Goal: Information Seeking & Learning: Learn about a topic

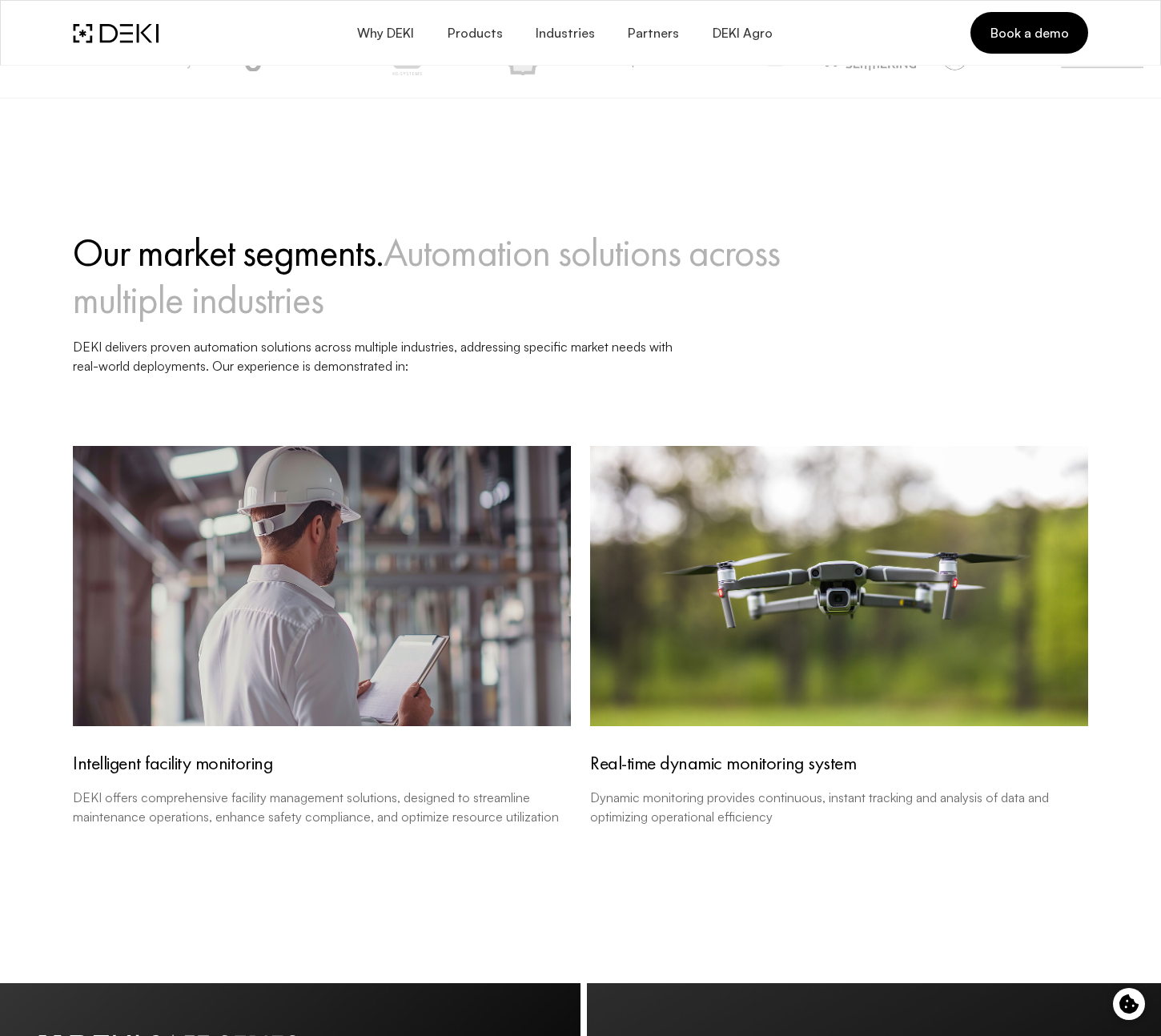
scroll to position [1429, 0]
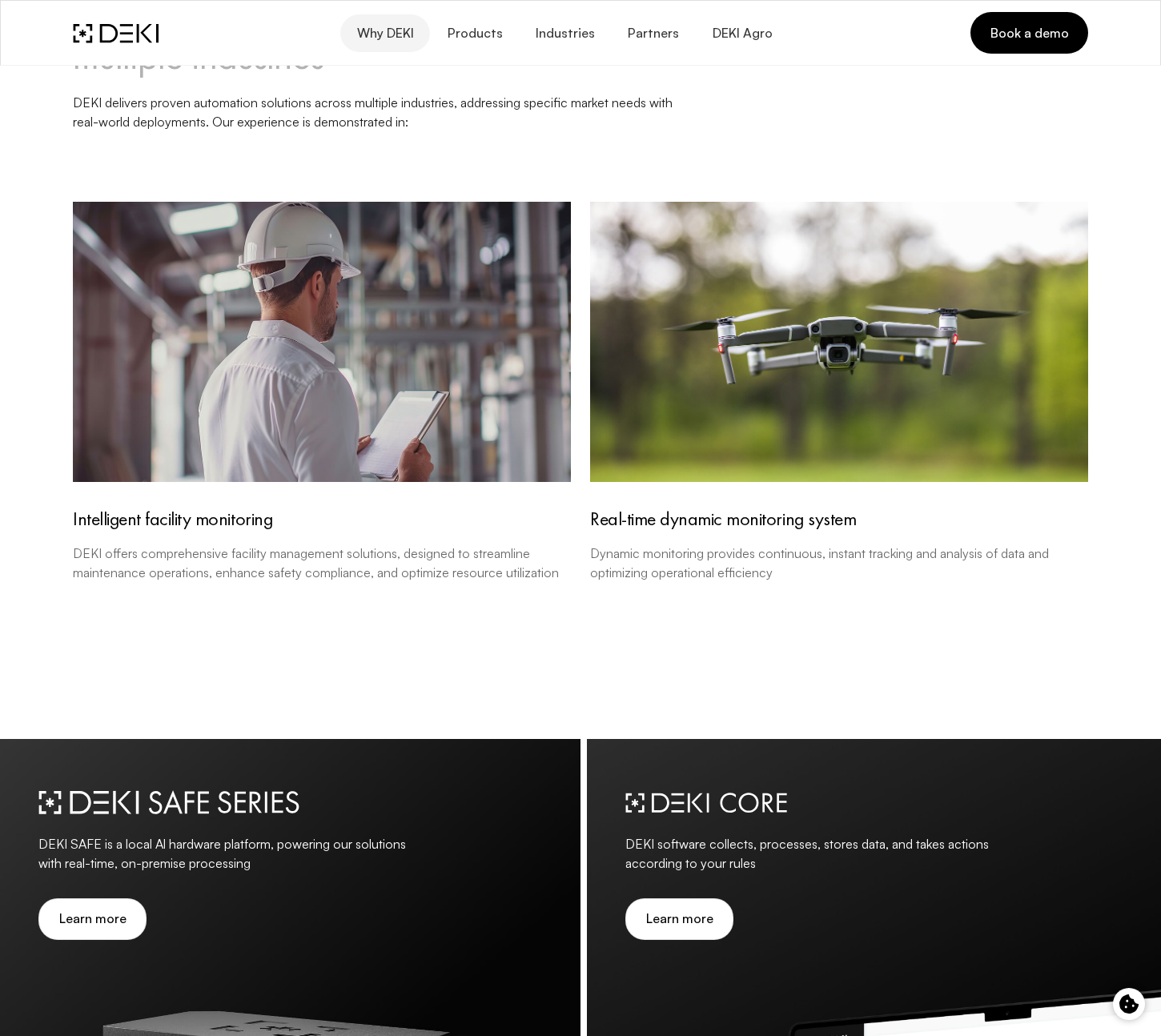
click at [380, 20] on button "Why DEKI" at bounding box center [384, 33] width 90 height 38
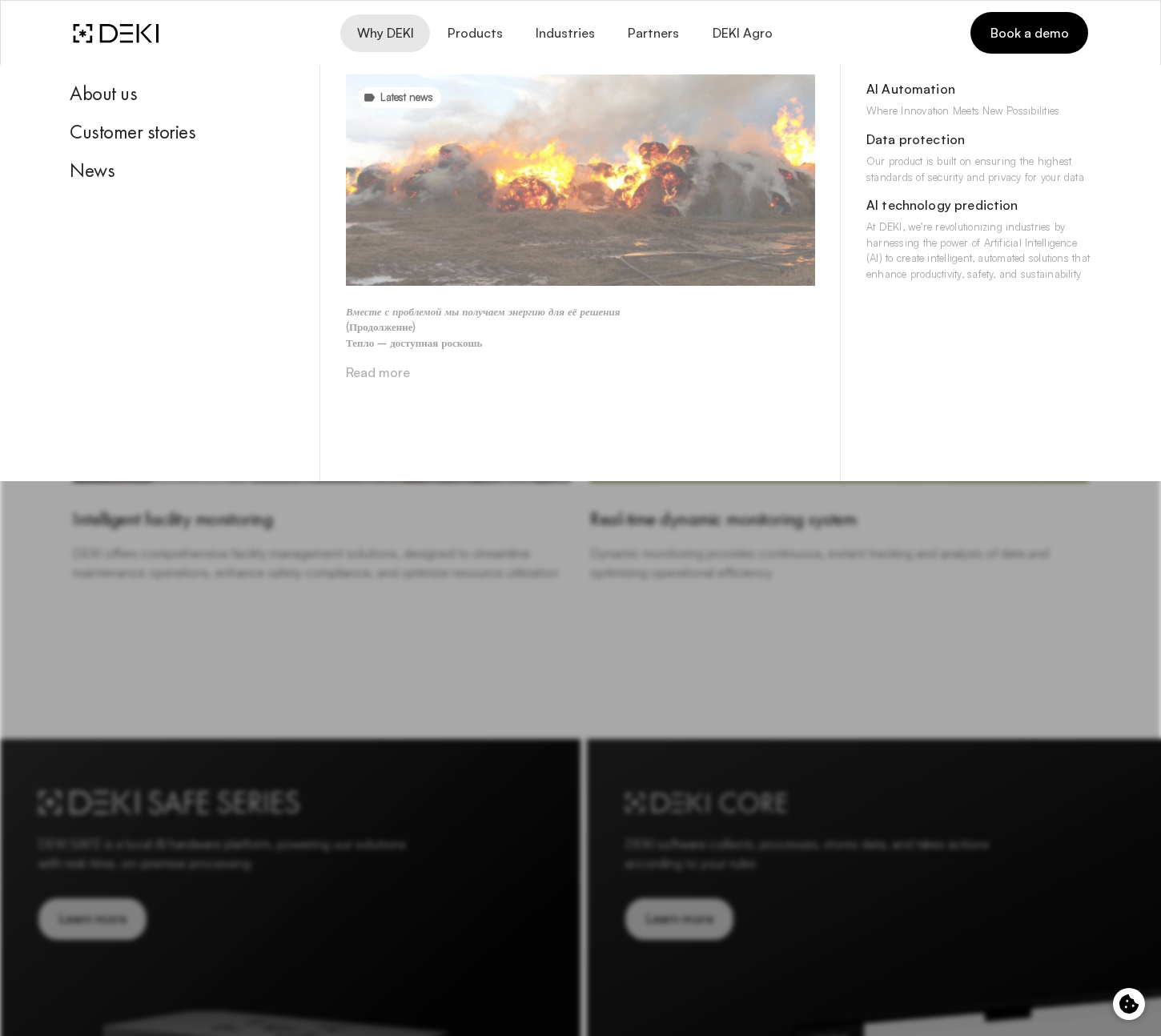
click at [658, 258] on img at bounding box center [580, 180] width 469 height 212
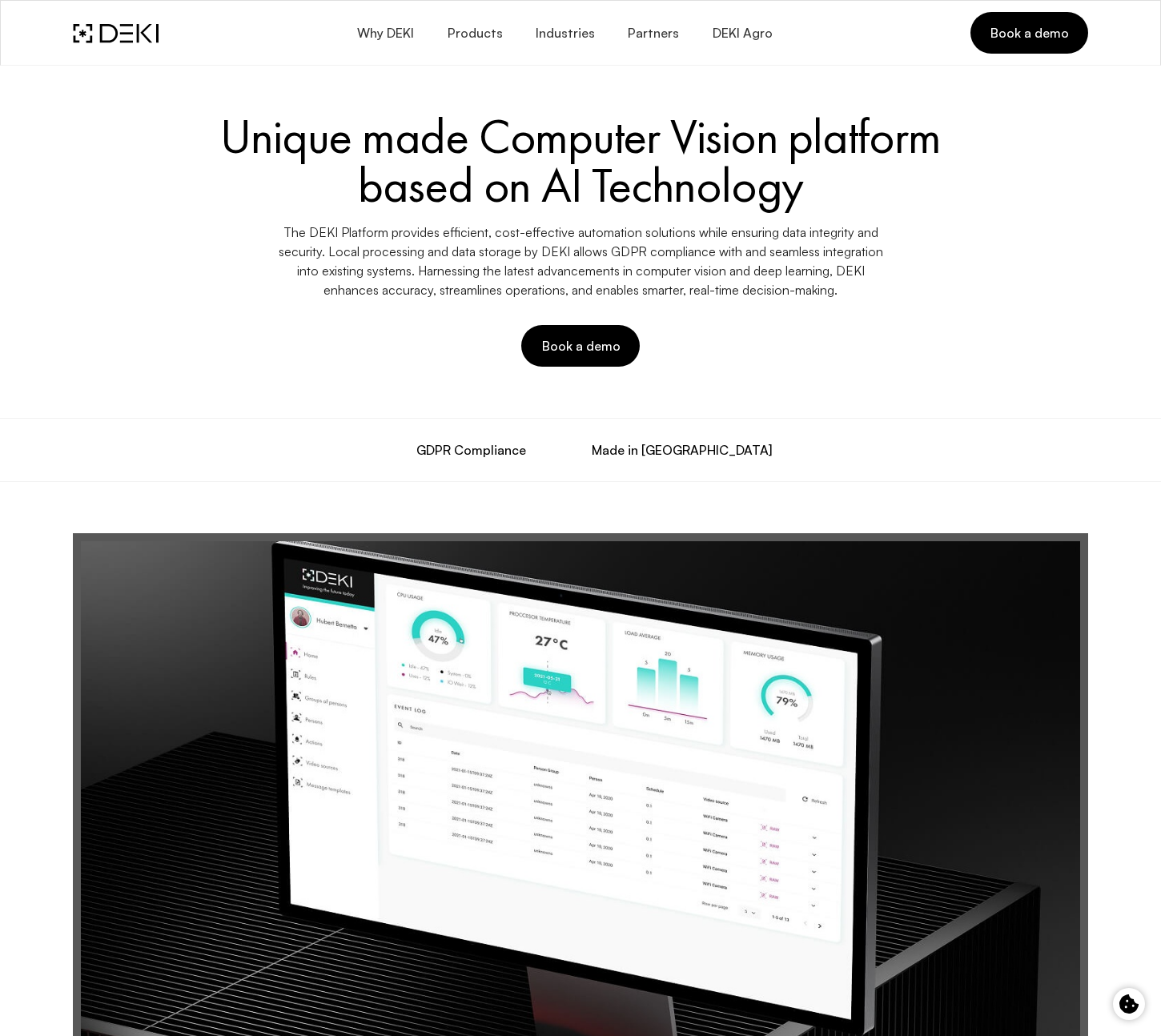
scroll to position [1429, 0]
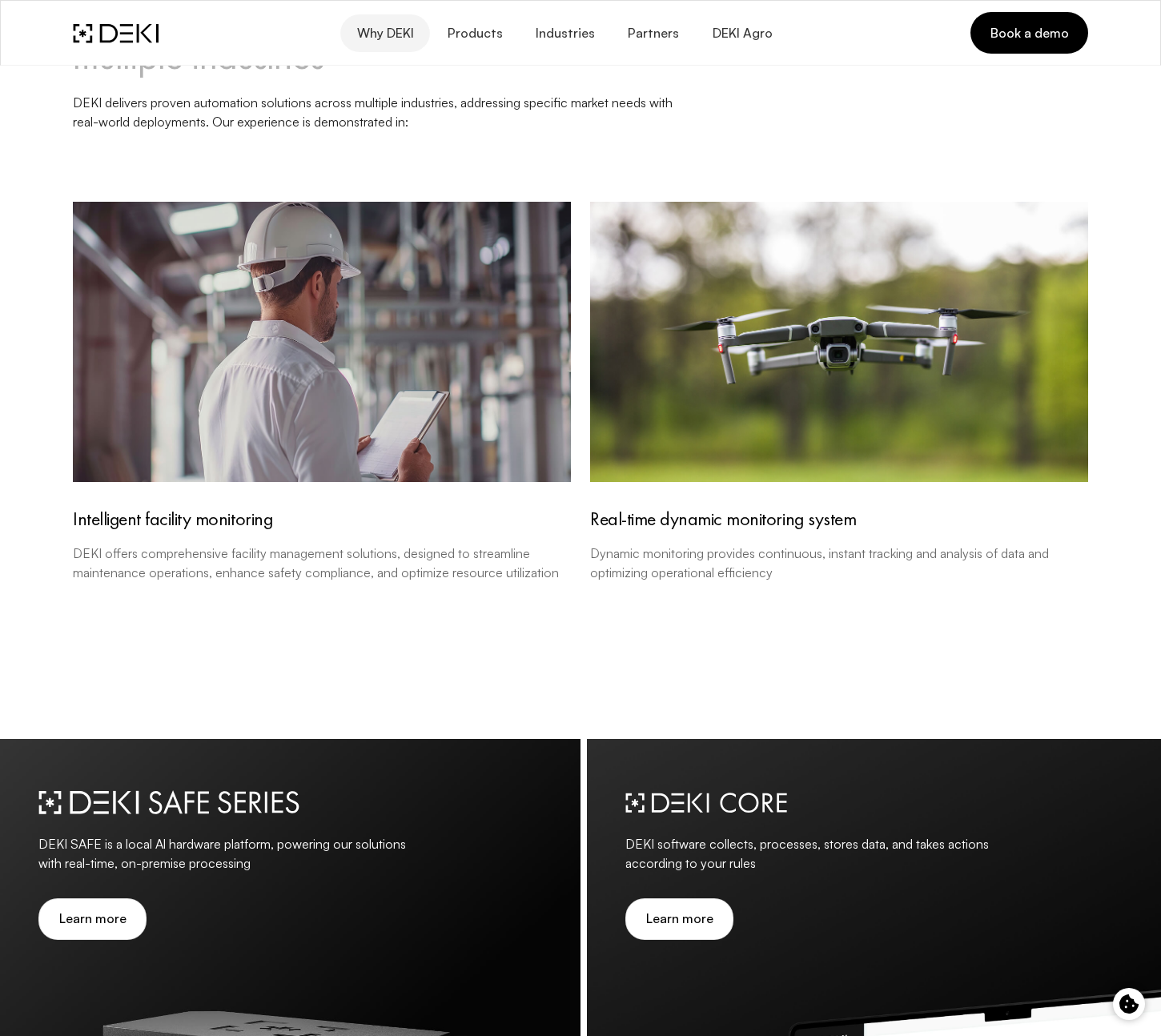
click at [400, 43] on button "Why DEKI" at bounding box center [384, 33] width 90 height 38
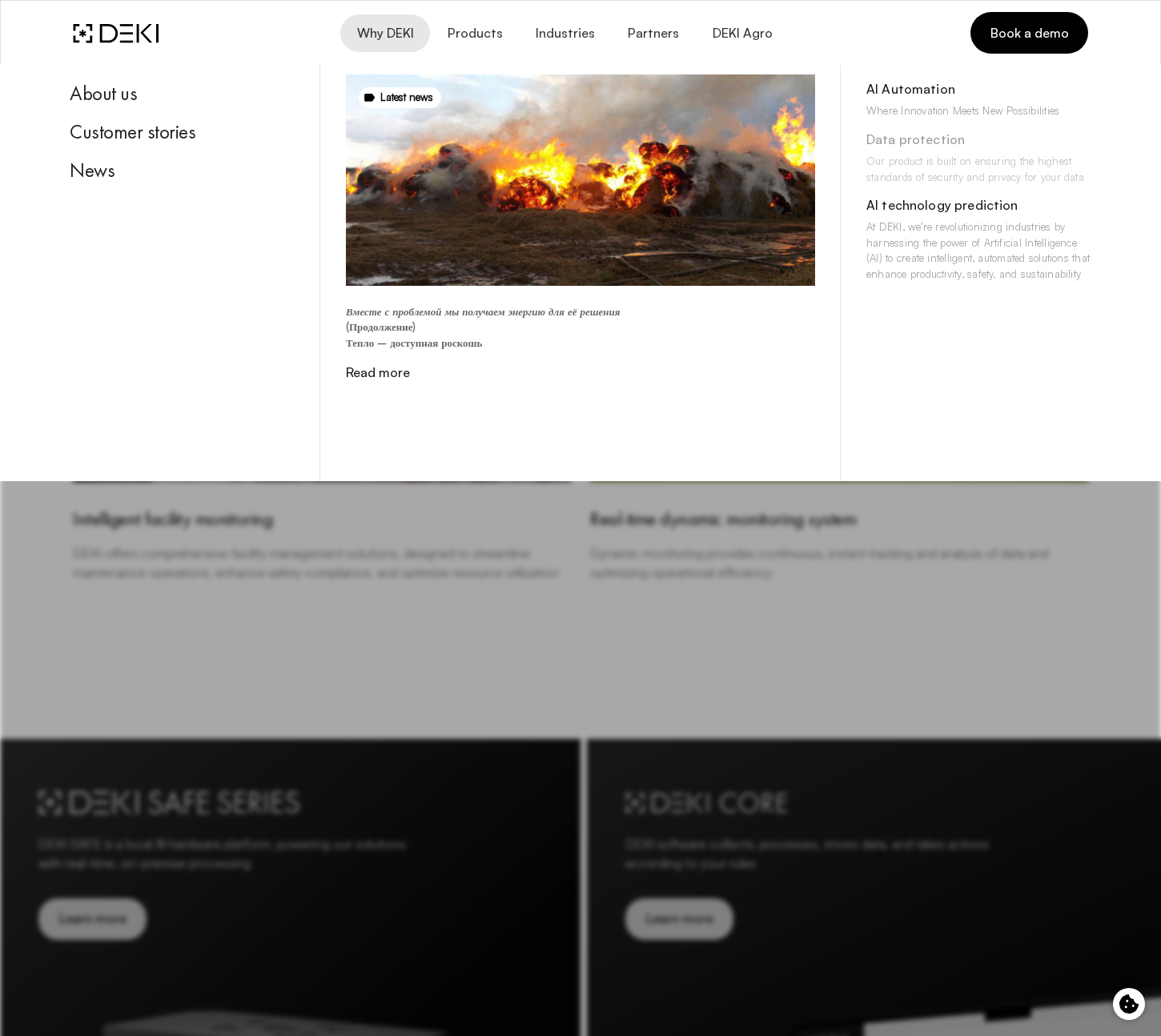
click at [913, 148] on div "Data protection" at bounding box center [978, 143] width 225 height 21
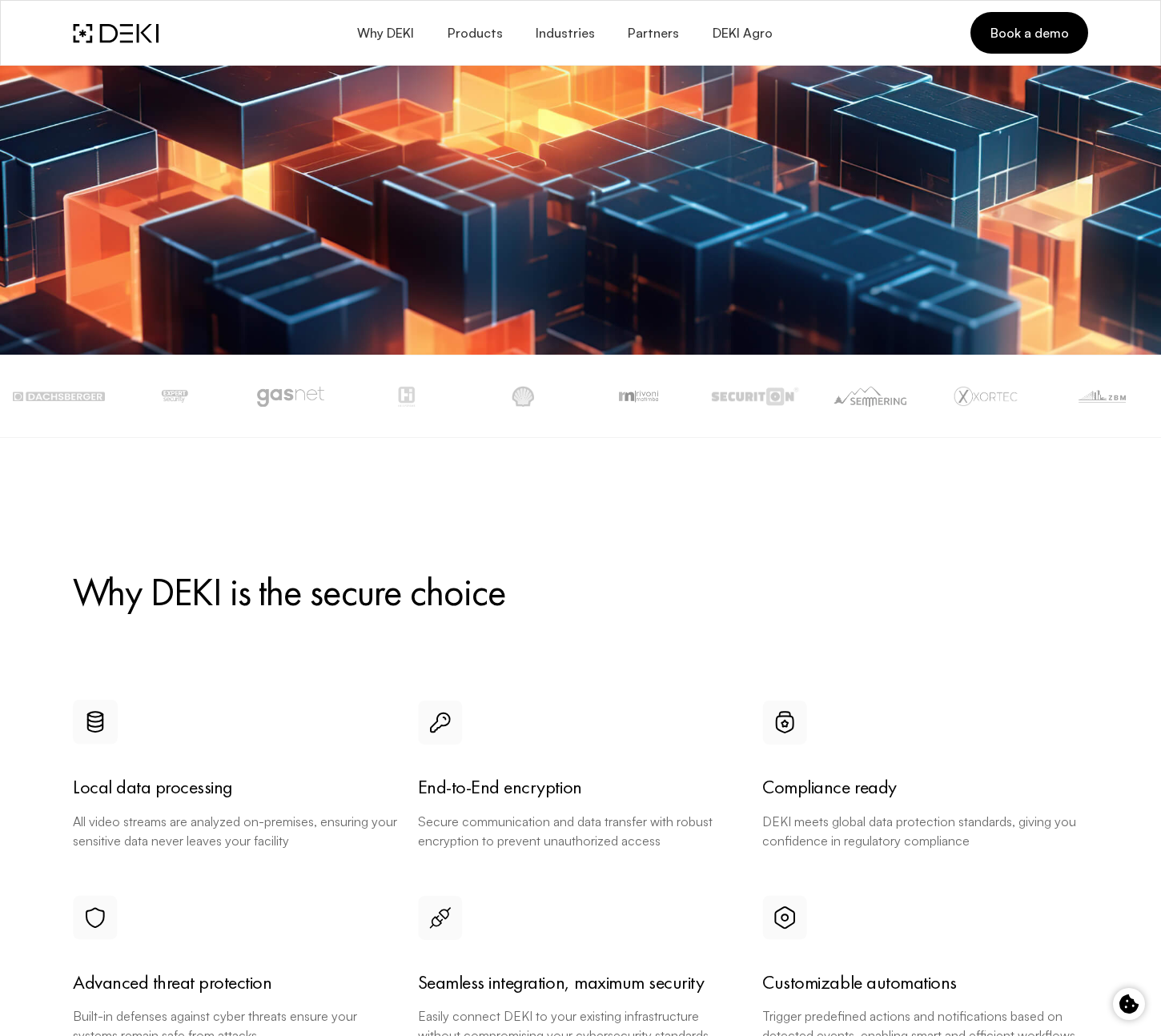
scroll to position [664, 0]
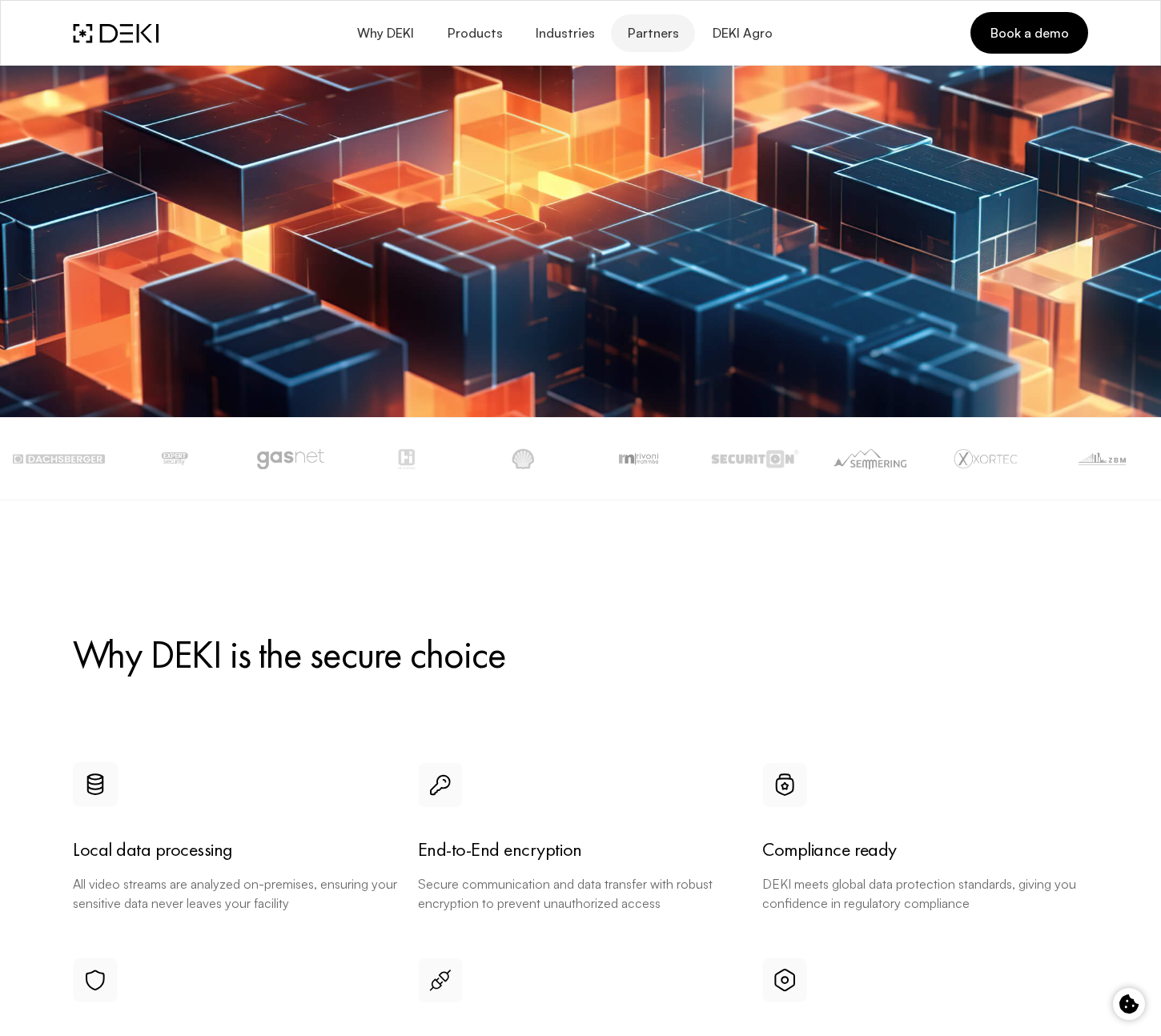
click at [659, 38] on span "Partners" at bounding box center [653, 33] width 52 height 15
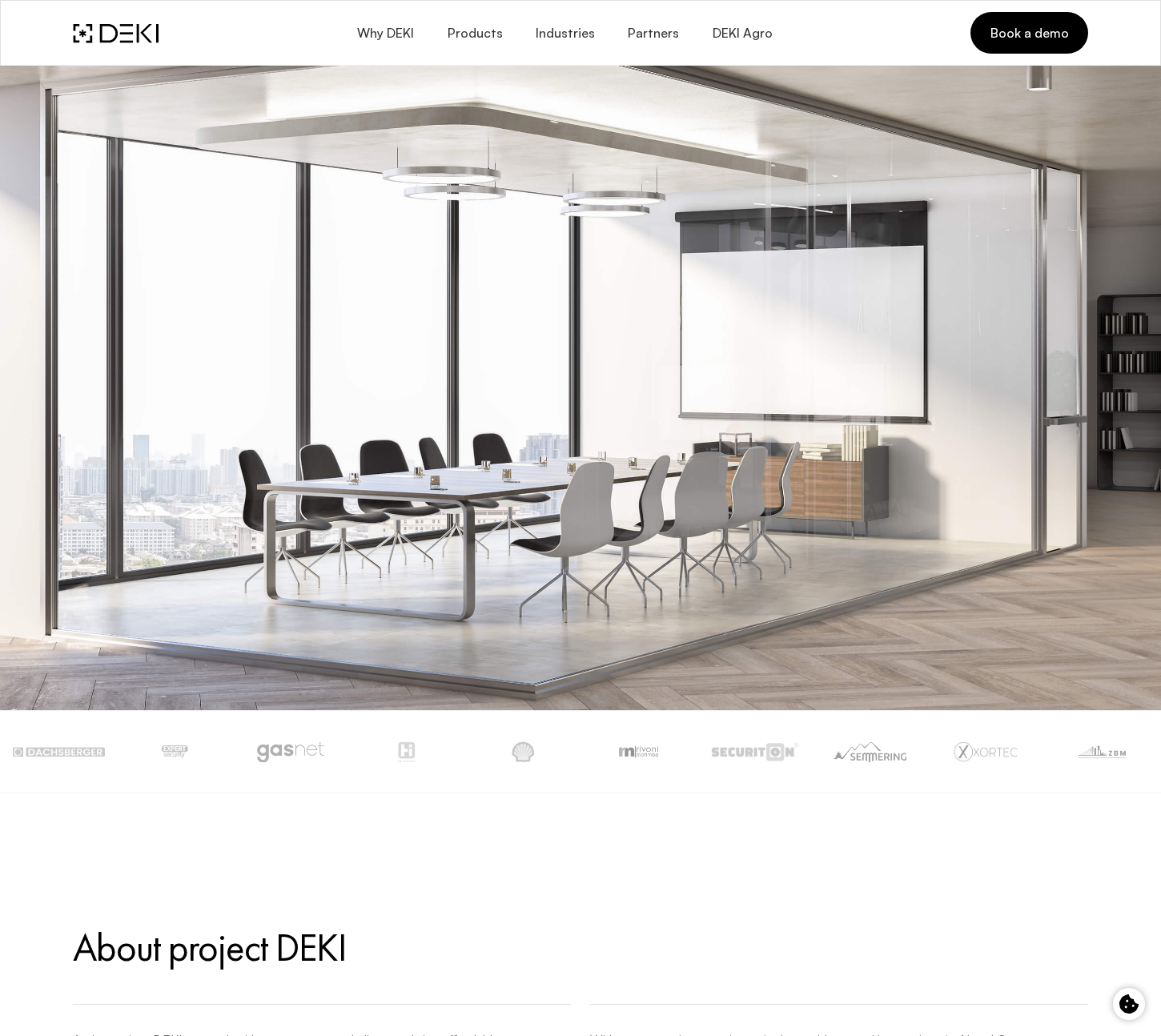
scroll to position [288, 0]
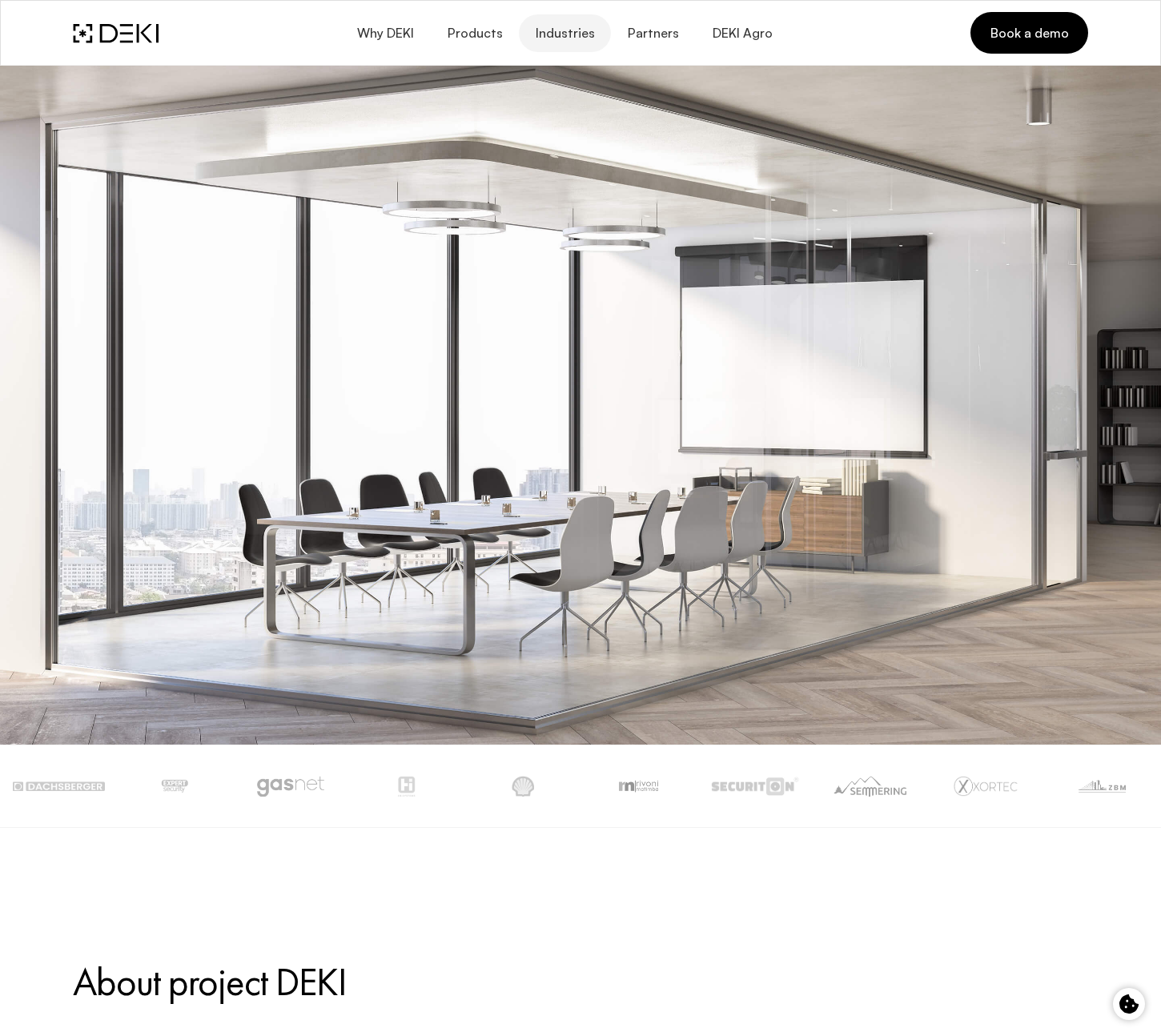
click at [565, 26] on span "Industries" at bounding box center [565, 33] width 60 height 15
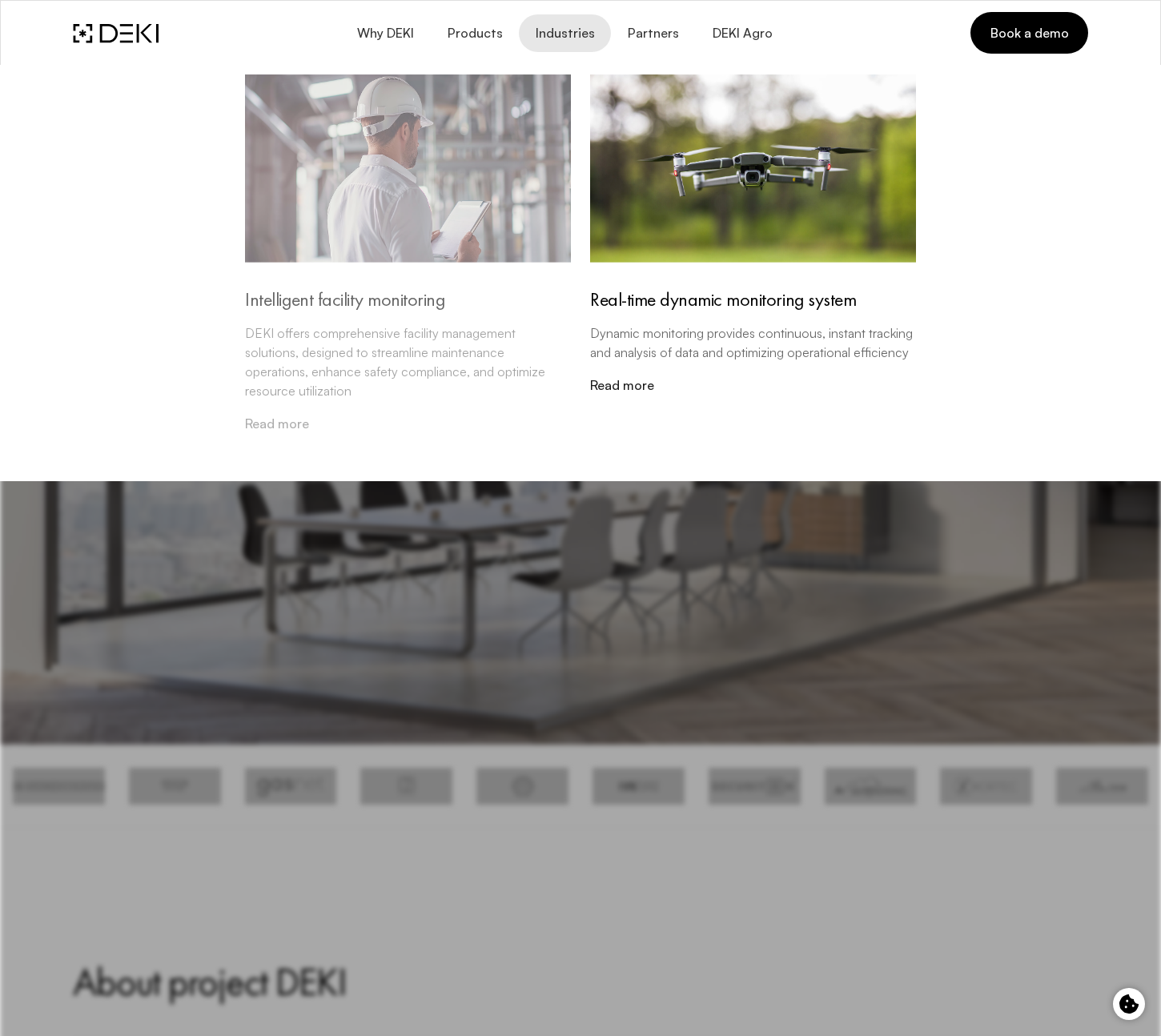
click at [502, 190] on img at bounding box center [408, 168] width 326 height 188
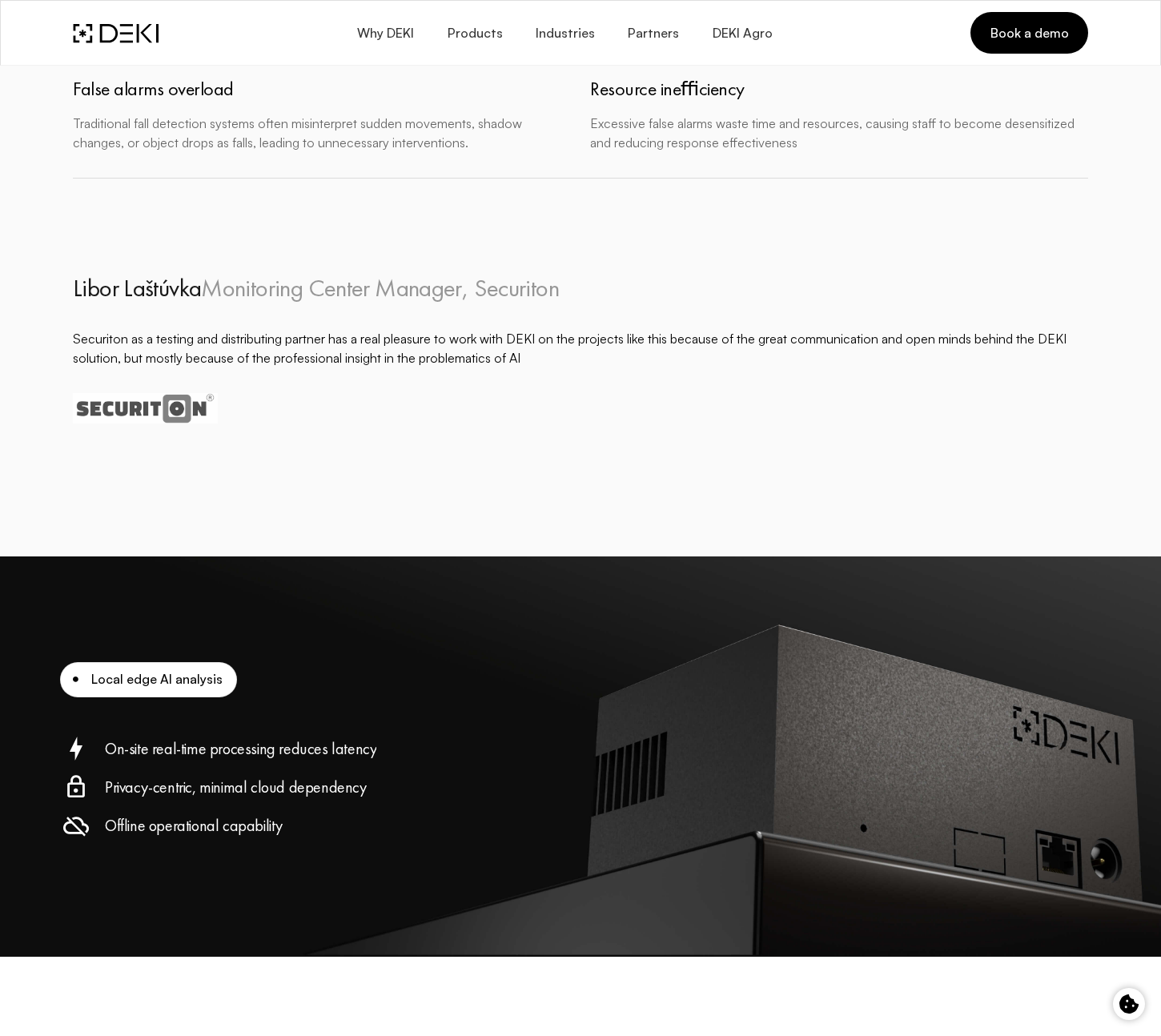
scroll to position [3670, 0]
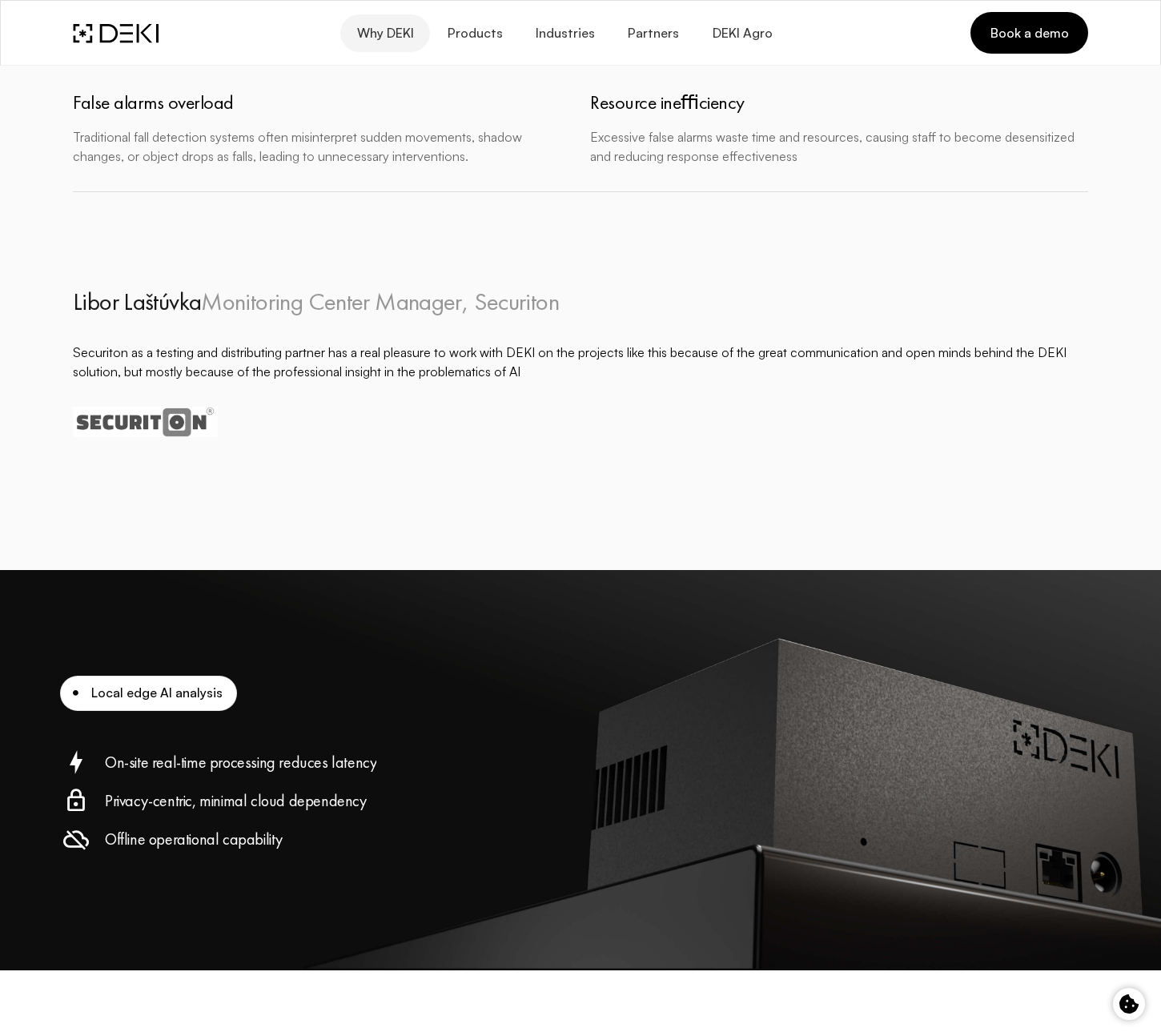
click at [410, 40] on span "Why DEKI" at bounding box center [385, 33] width 58 height 15
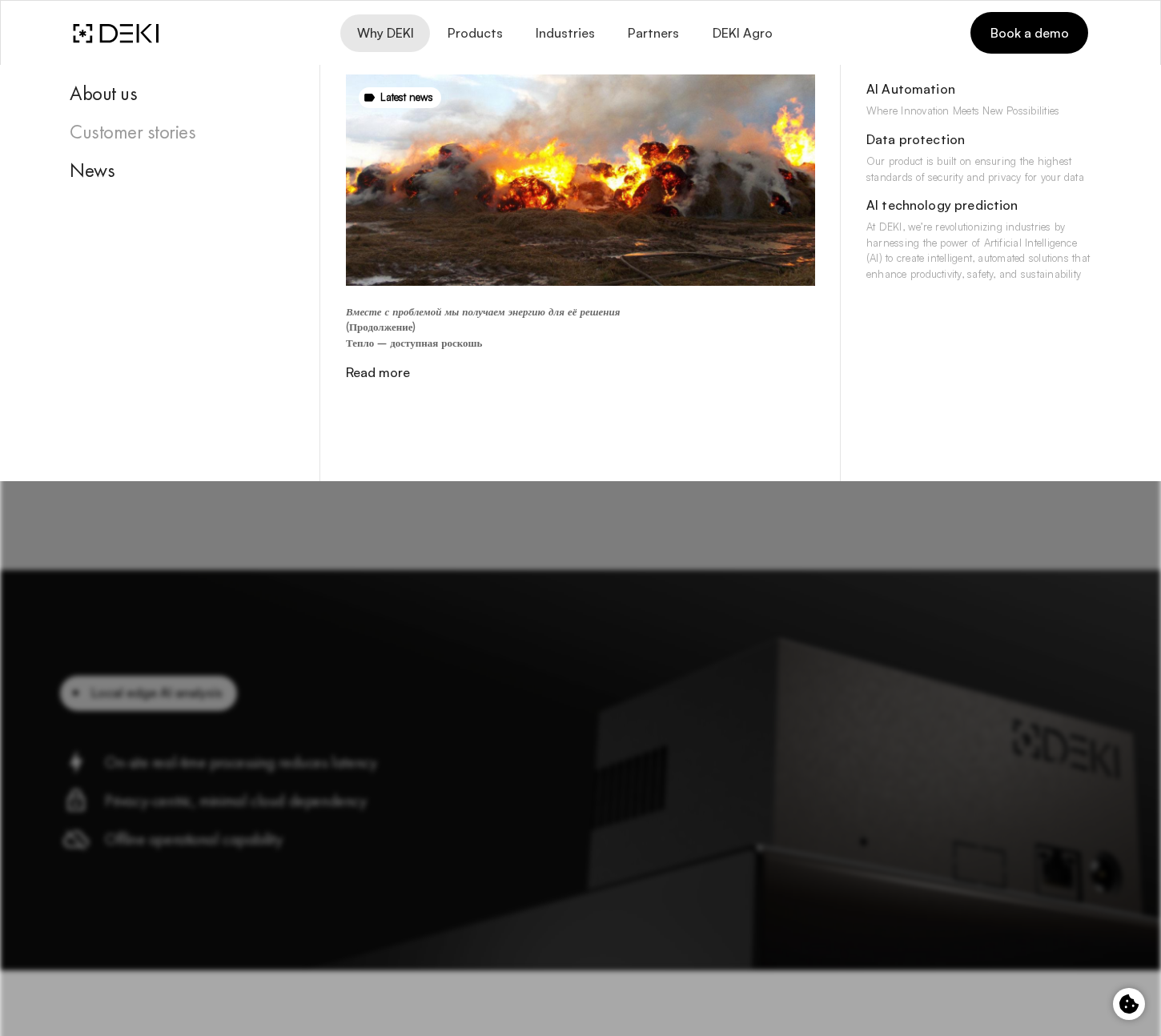
click at [183, 139] on div "Customer stories" at bounding box center [182, 132] width 225 height 24
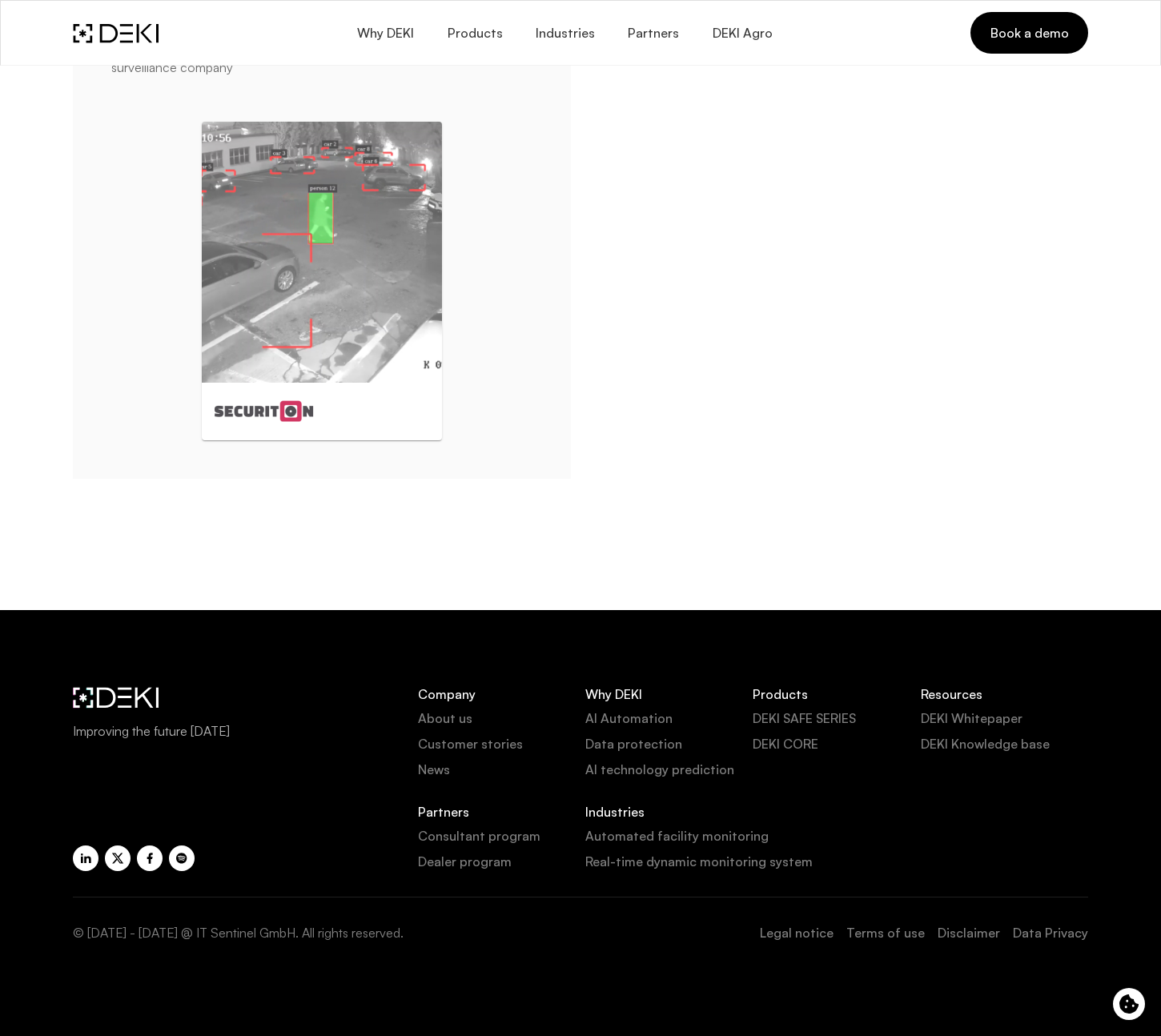
scroll to position [2005, 0]
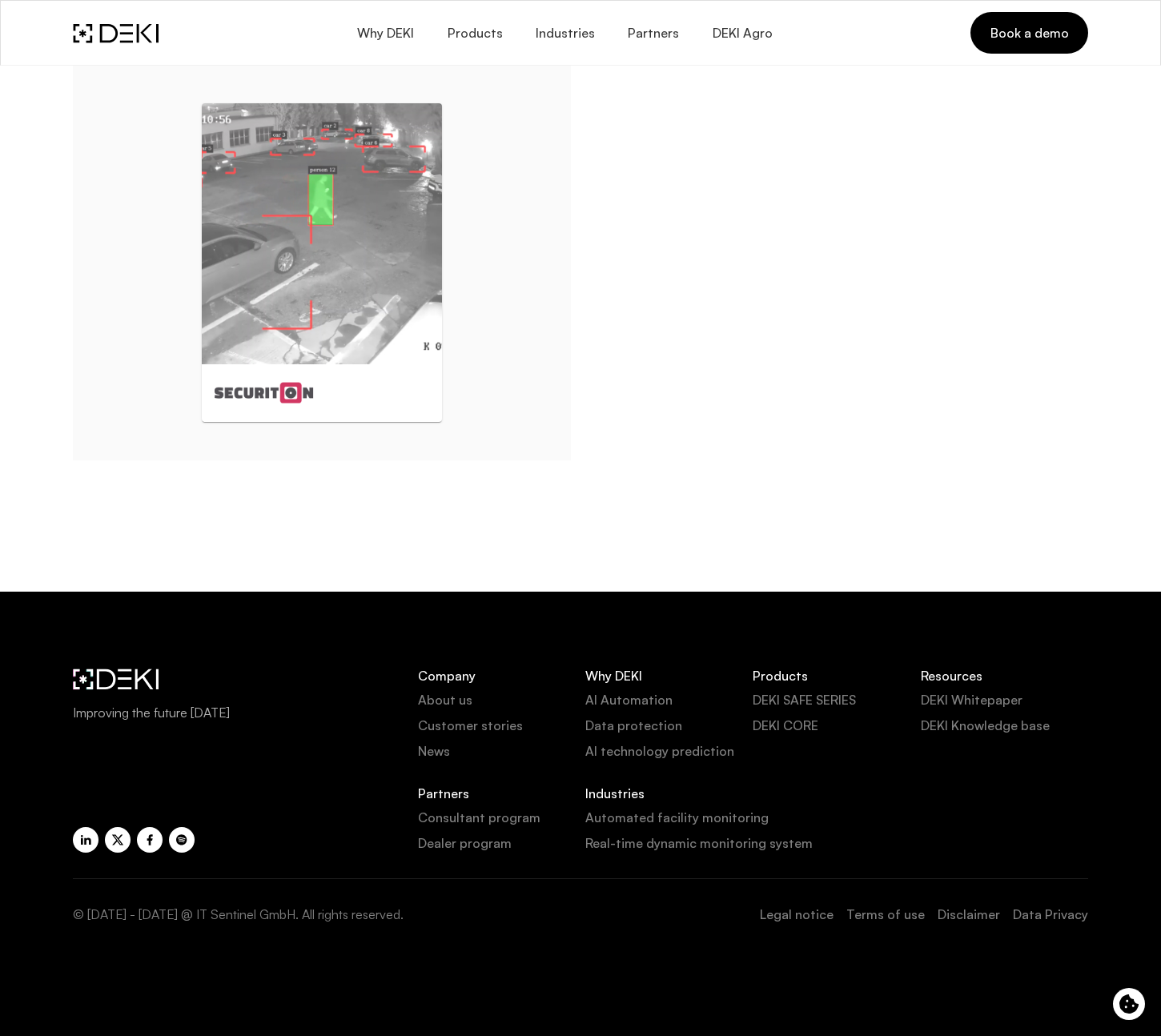
click at [451, 272] on div "Remote Video Surveillance with Computer Vision SECURITON Servis, spol. s r.o., …" at bounding box center [321, 205] width 498 height 511
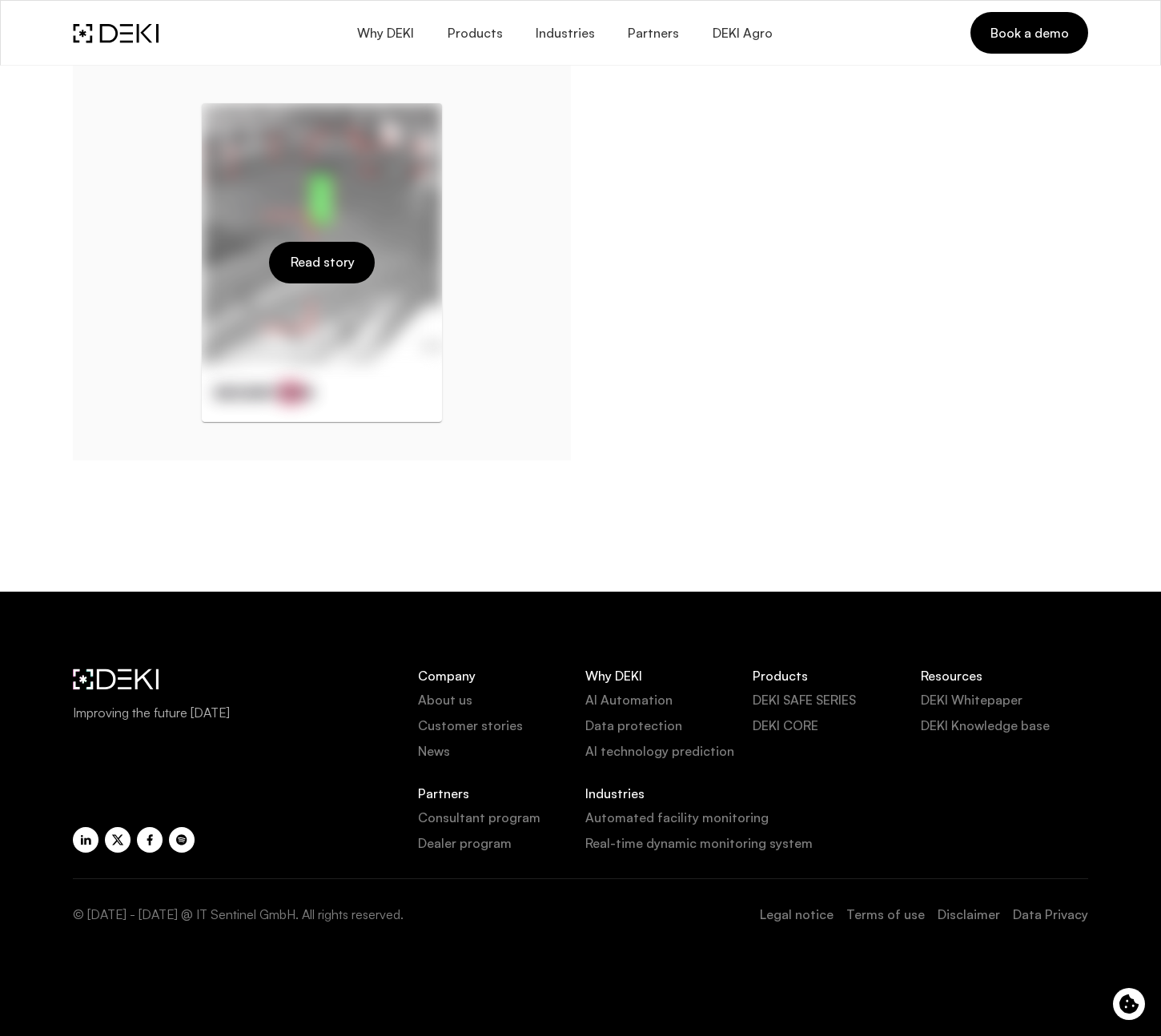
click at [401, 263] on div "Read story" at bounding box center [321, 262] width 240 height 319
click at [338, 266] on span "Read story" at bounding box center [321, 262] width 65 height 15
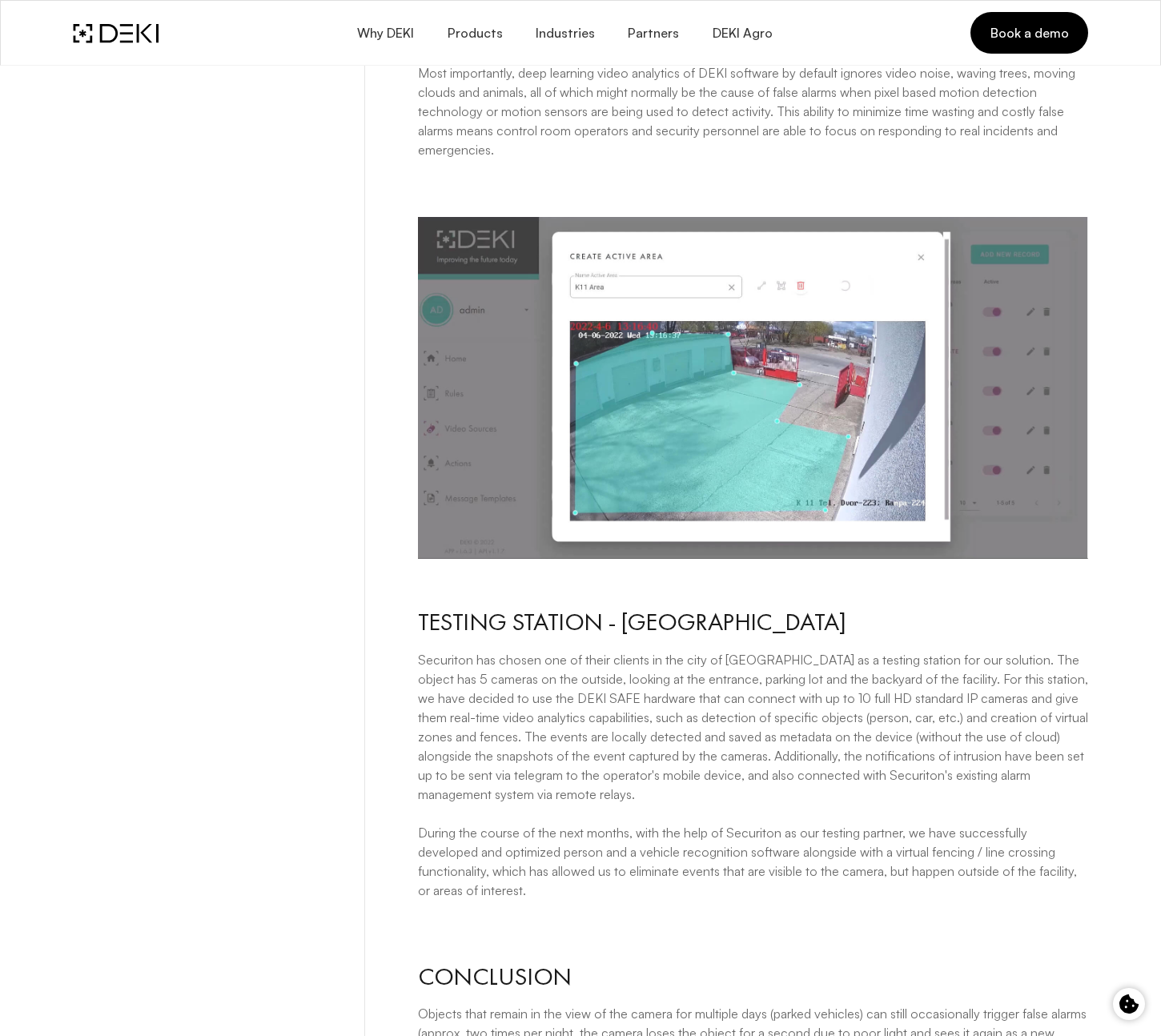
scroll to position [2610, 0]
